Goal: Find specific page/section: Find specific page/section

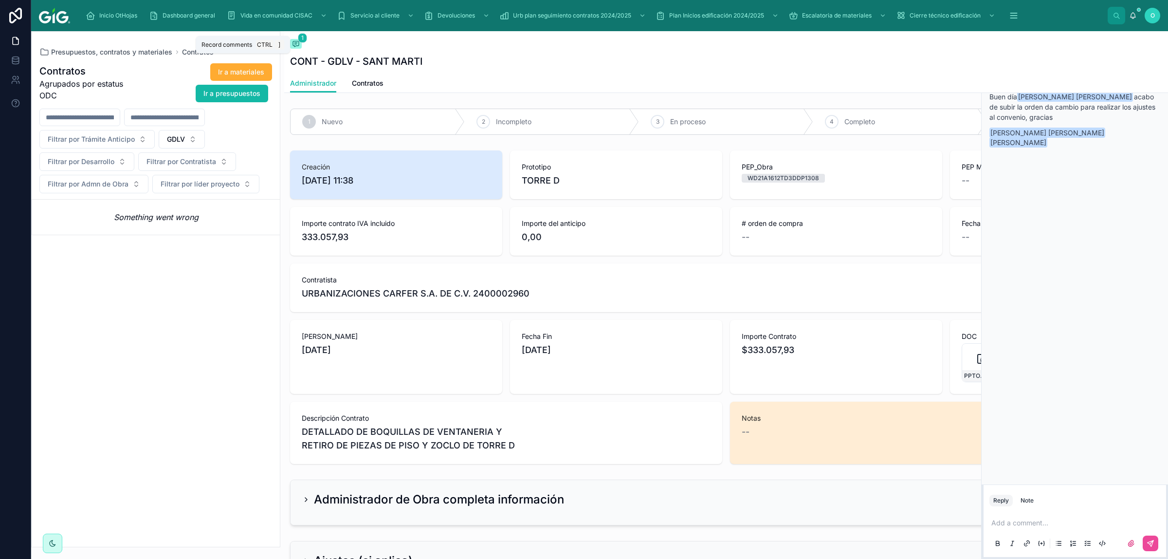
click at [297, 43] on icon at bounding box center [295, 43] width 2 height 0
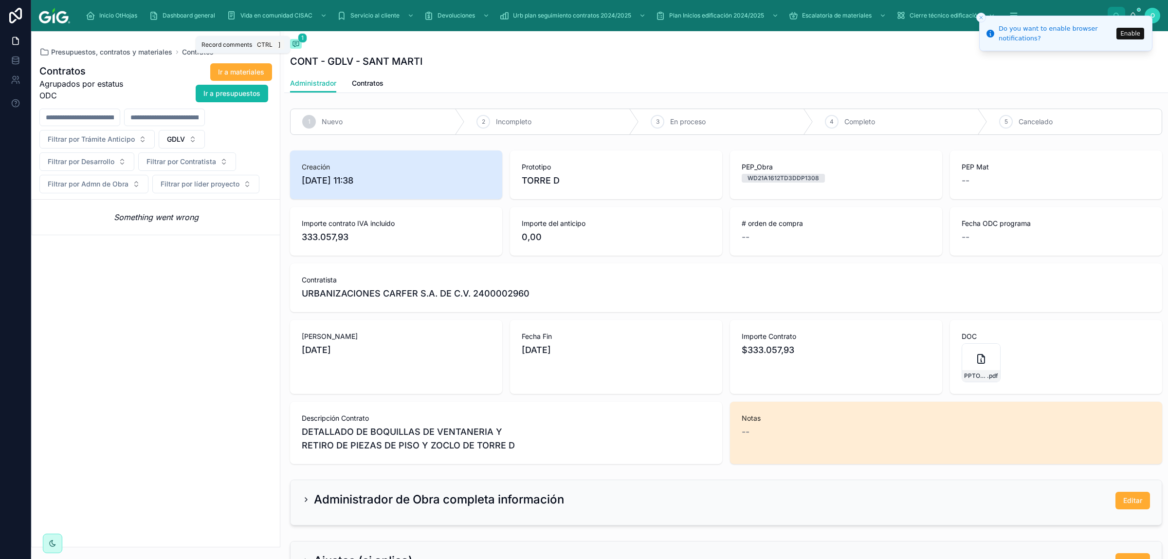
click at [294, 44] on icon at bounding box center [296, 44] width 8 height 8
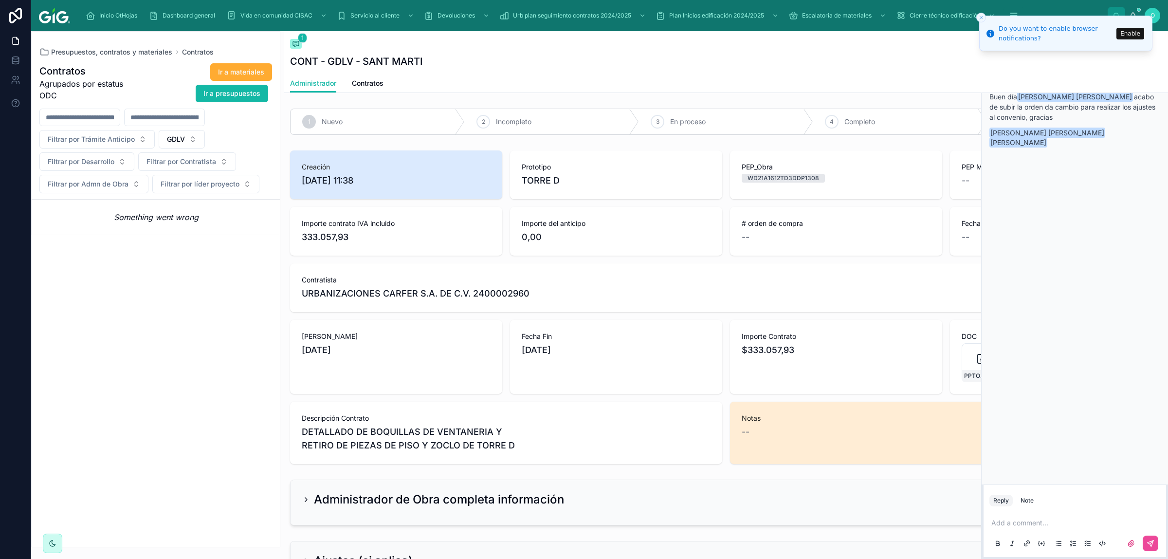
click at [151, 308] on div "Contratos Agrupados por estatus ODC Ir a materiales Ir a presupuestos Filtrar p…" at bounding box center [156, 302] width 248 height 490
click at [64, 54] on span "Presupuestos, contratos y materiales" at bounding box center [111, 52] width 121 height 10
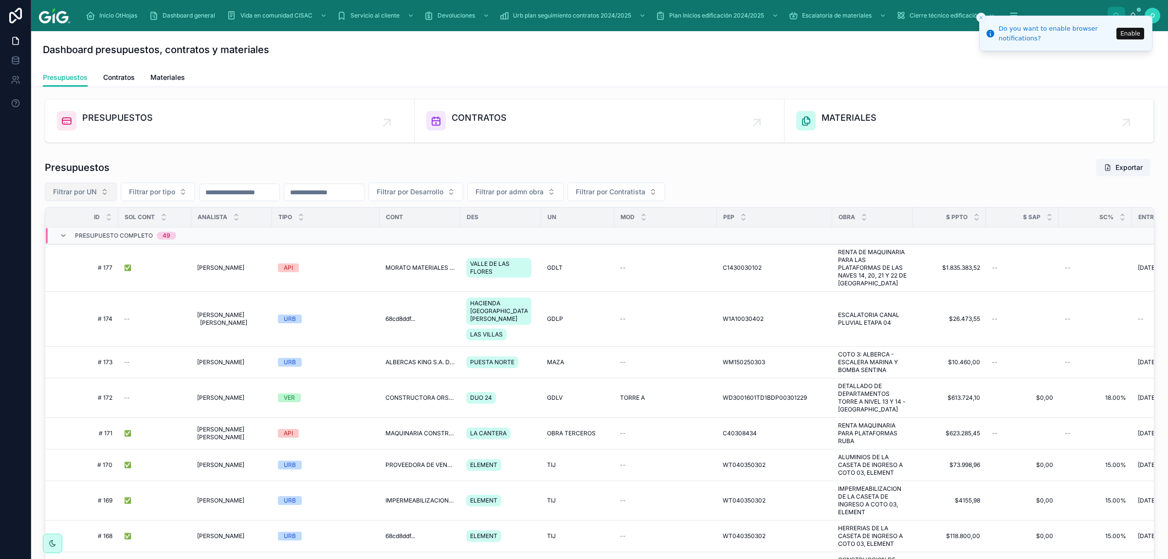
click at [96, 195] on span "Filtrar por UN" at bounding box center [75, 192] width 44 height 10
click at [78, 323] on div "GDLV" at bounding box center [80, 325] width 117 height 16
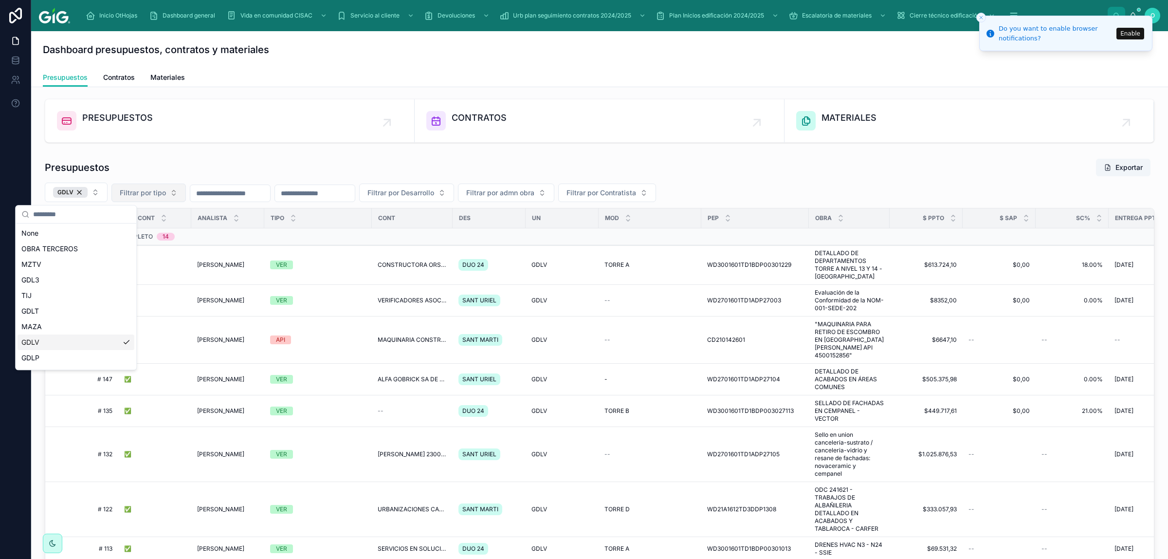
click at [177, 192] on button "Filtrar por tipo" at bounding box center [148, 193] width 74 height 18
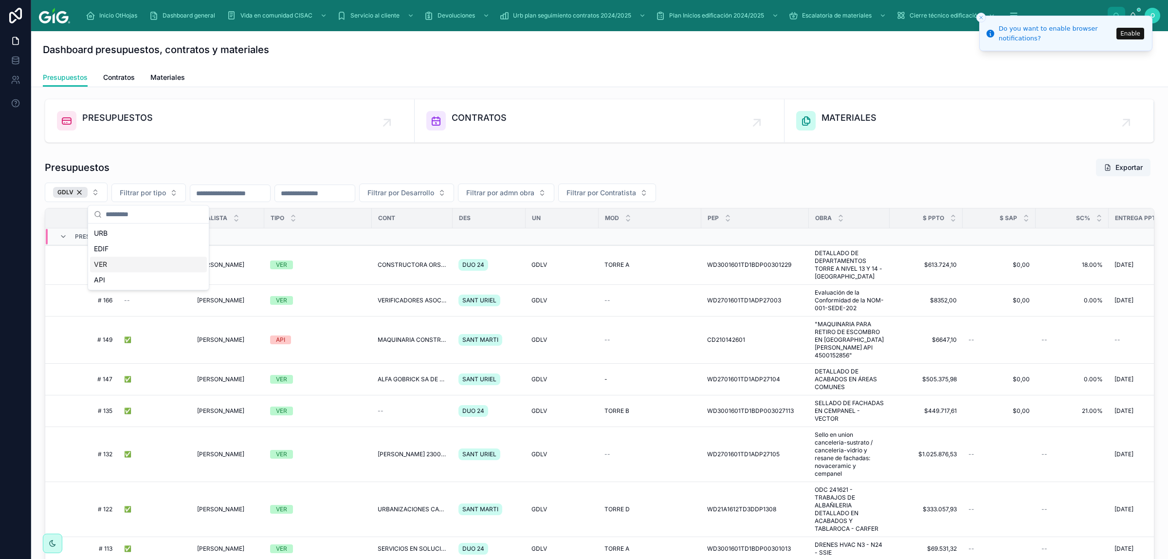
click at [134, 269] on div "VER" at bounding box center [148, 265] width 117 height 16
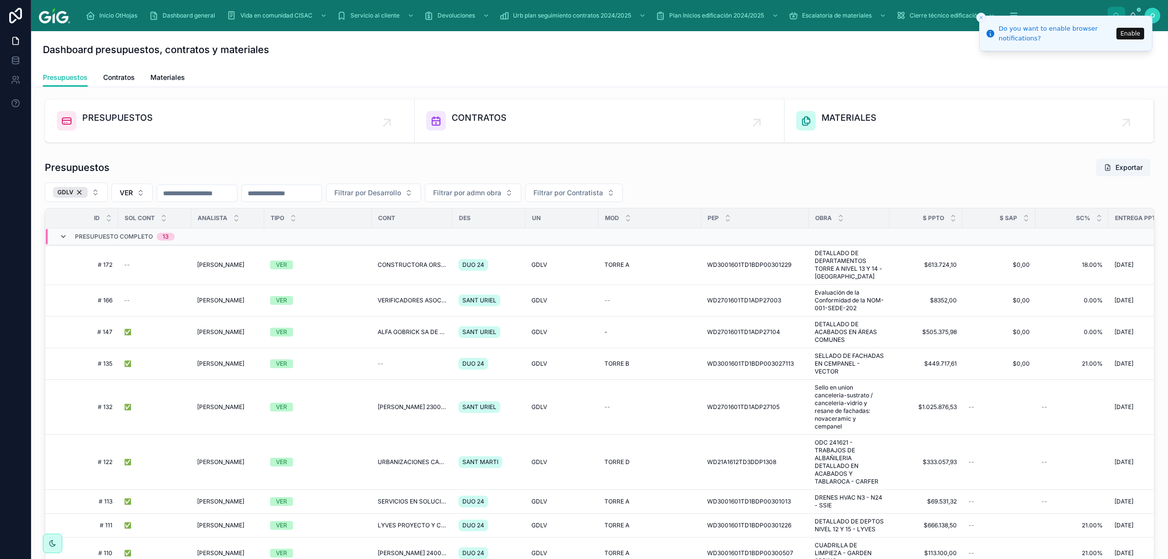
click at [63, 237] on icon at bounding box center [63, 237] width 8 height 8
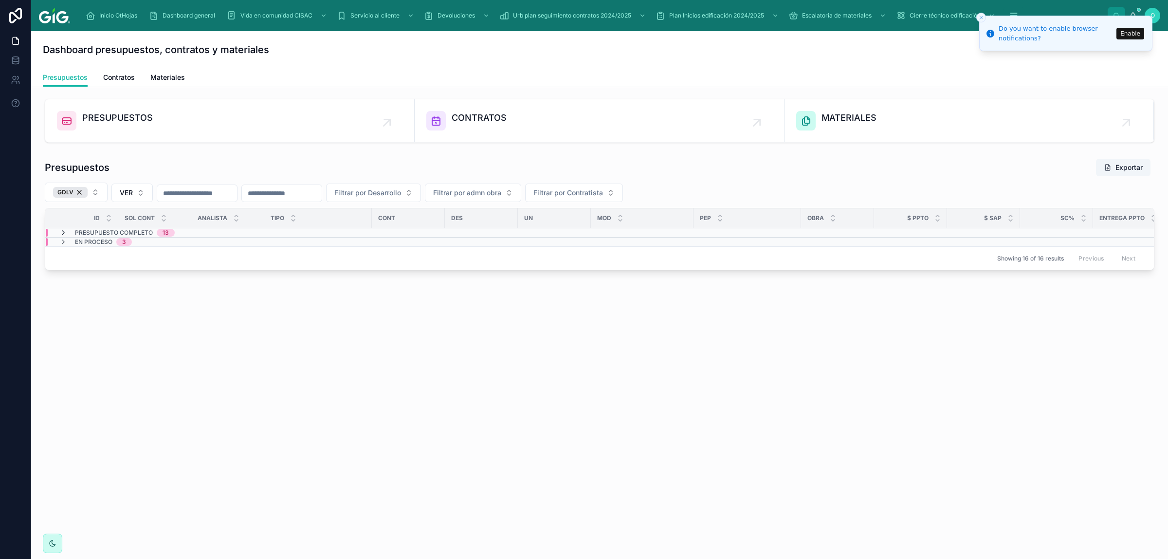
click at [61, 235] on icon at bounding box center [63, 233] width 8 height 8
